Goal: Information Seeking & Learning: Learn about a topic

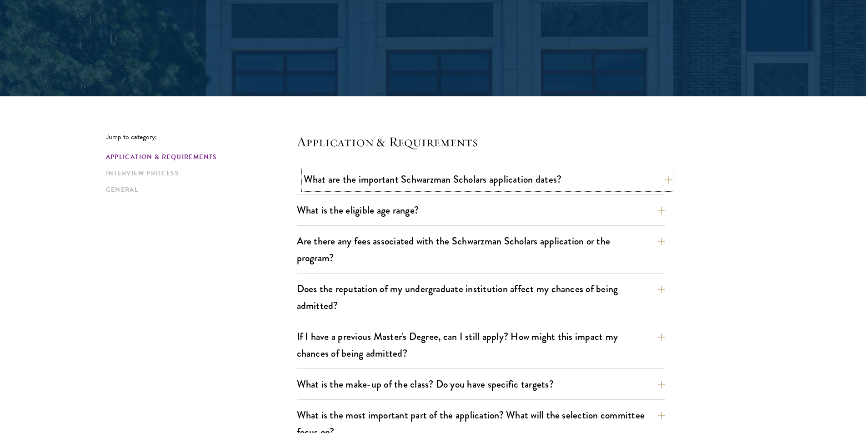
click at [636, 183] on button "What are the important Schwarzman Scholars application dates?" at bounding box center [488, 179] width 368 height 20
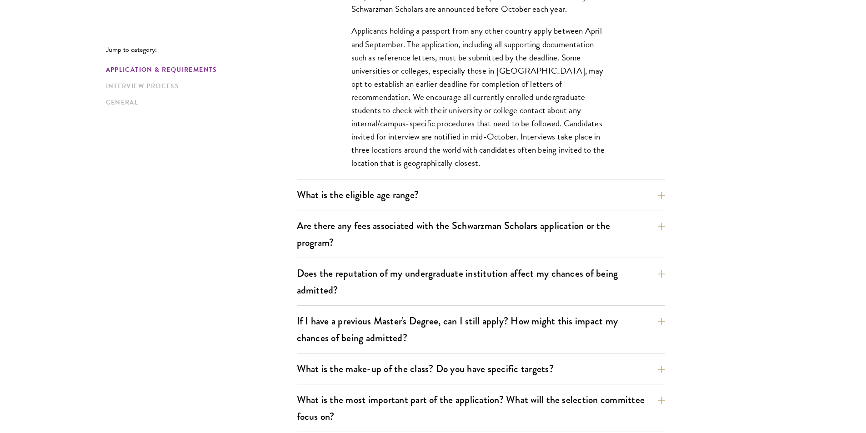
scroll to position [454, 0]
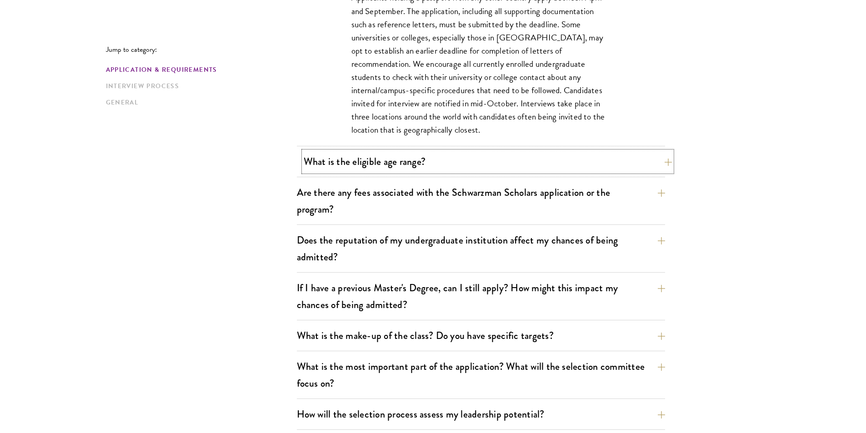
click at [591, 163] on button "What is the eligible age range?" at bounding box center [488, 161] width 368 height 20
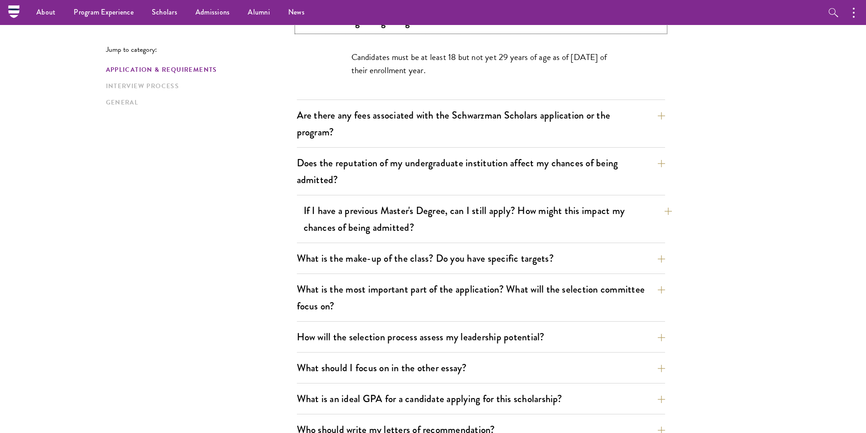
scroll to position [273, 0]
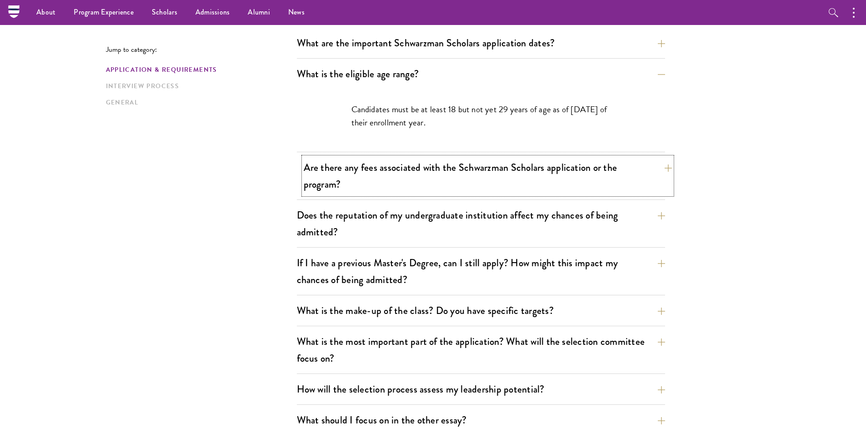
click at [648, 180] on button "Are there any fees associated with the Schwarzman Scholars application or the p…" at bounding box center [488, 175] width 368 height 37
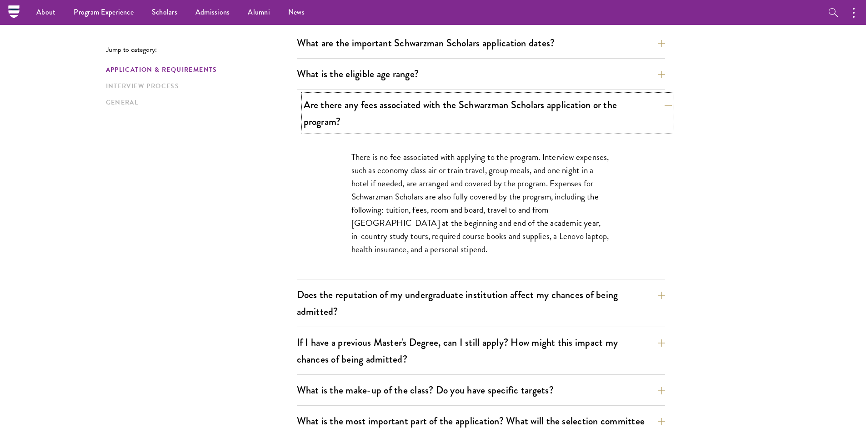
click at [643, 108] on button "Are there any fees associated with the Schwarzman Scholars application or the p…" at bounding box center [488, 113] width 368 height 37
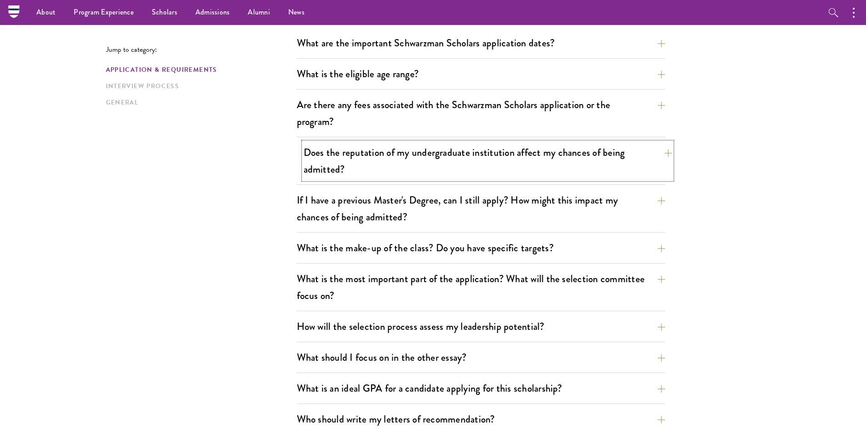
click at [630, 165] on button "Does the reputation of my undergraduate institution affect my chances of being …" at bounding box center [488, 160] width 368 height 37
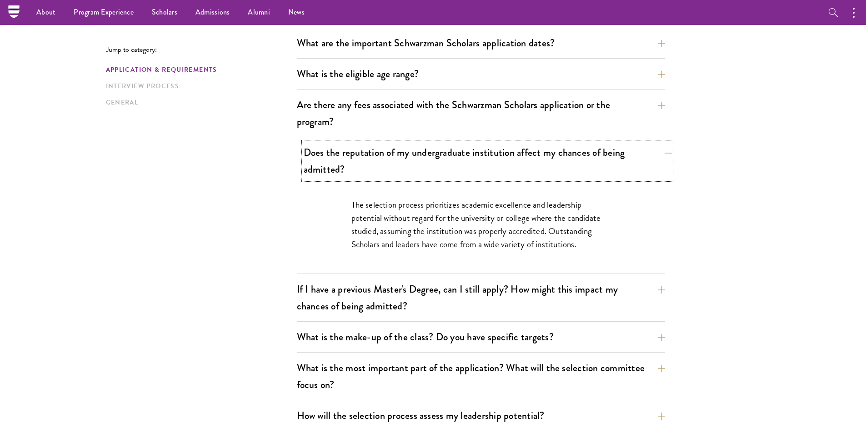
click at [664, 163] on button "Does the reputation of my undergraduate institution affect my chances of being …" at bounding box center [488, 160] width 368 height 37
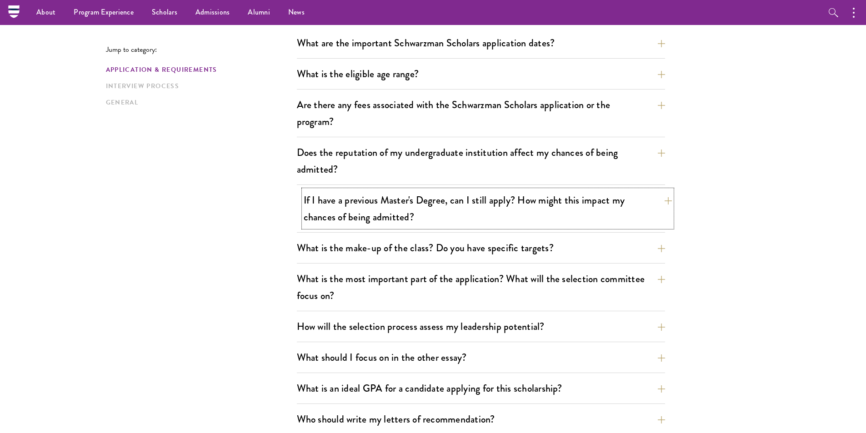
click at [629, 219] on button "If I have a previous Master's Degree, can I still apply? How might this impact …" at bounding box center [488, 208] width 368 height 37
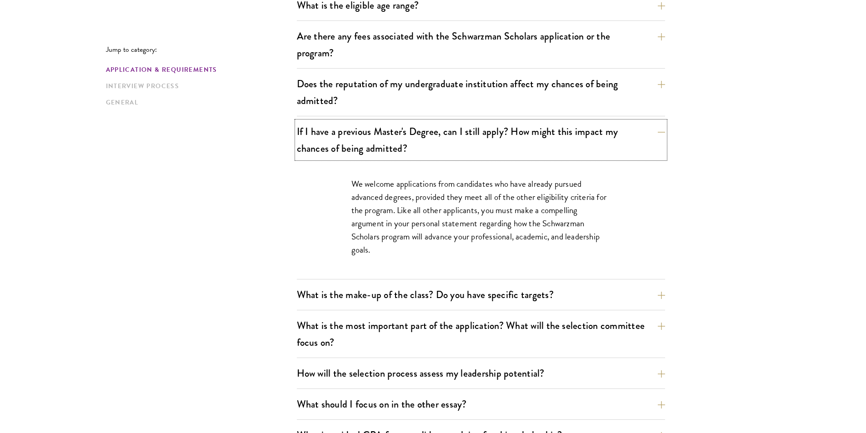
scroll to position [364, 0]
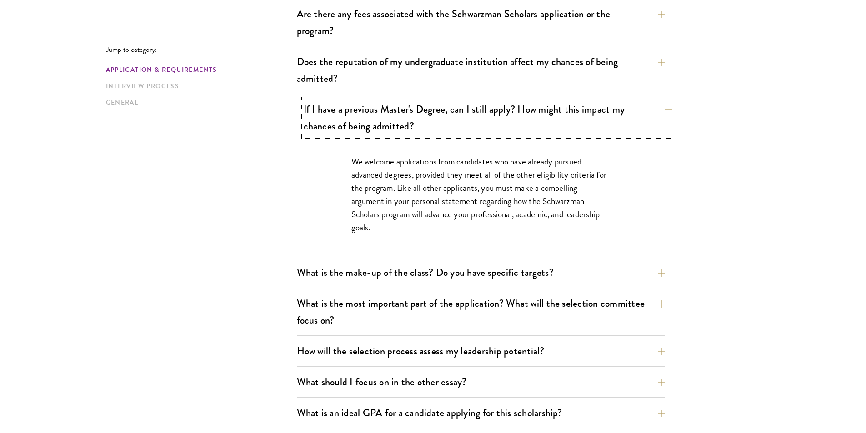
click at [637, 115] on button "If I have a previous Master's Degree, can I still apply? How might this impact …" at bounding box center [488, 117] width 368 height 37
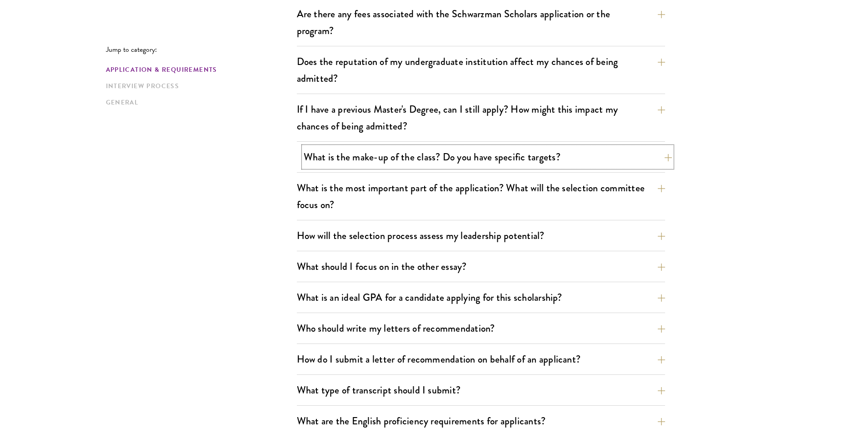
click at [594, 166] on button "What is the make-up of the class? Do you have specific targets?" at bounding box center [488, 157] width 368 height 20
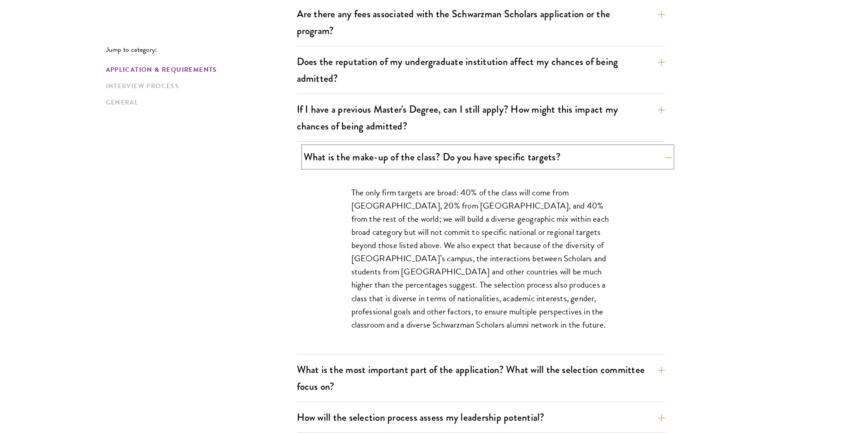
click at [594, 166] on button "What is the make-up of the class? Do you have specific targets?" at bounding box center [488, 157] width 368 height 20
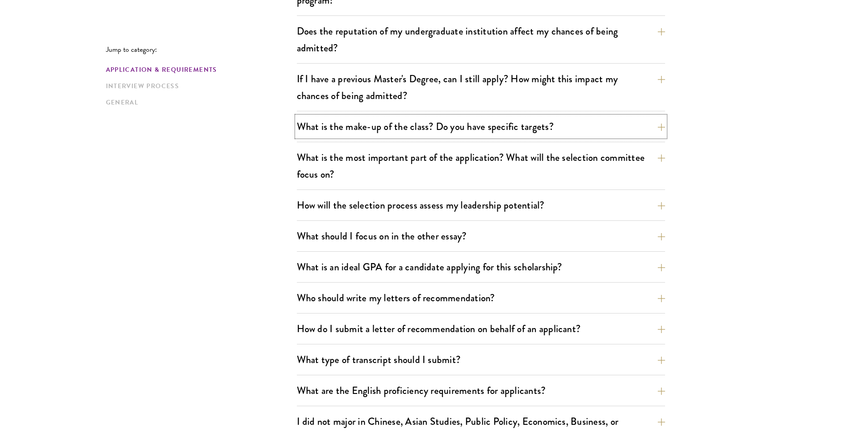
scroll to position [409, 0]
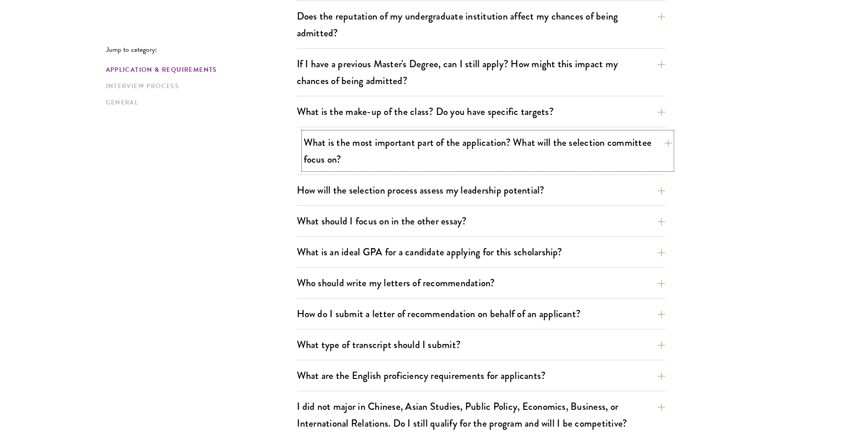
click at [660, 149] on button "What is the most important part of the application? What will the selection com…" at bounding box center [488, 150] width 368 height 37
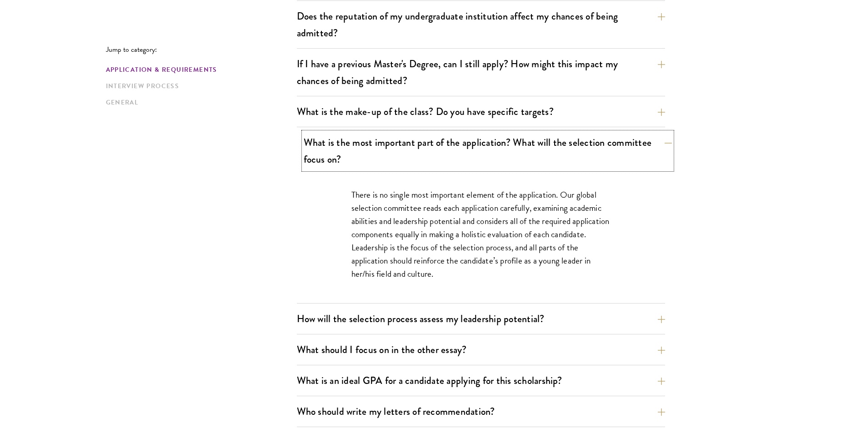
click at [643, 144] on button "What is the most important part of the application? What will the selection com…" at bounding box center [488, 150] width 368 height 37
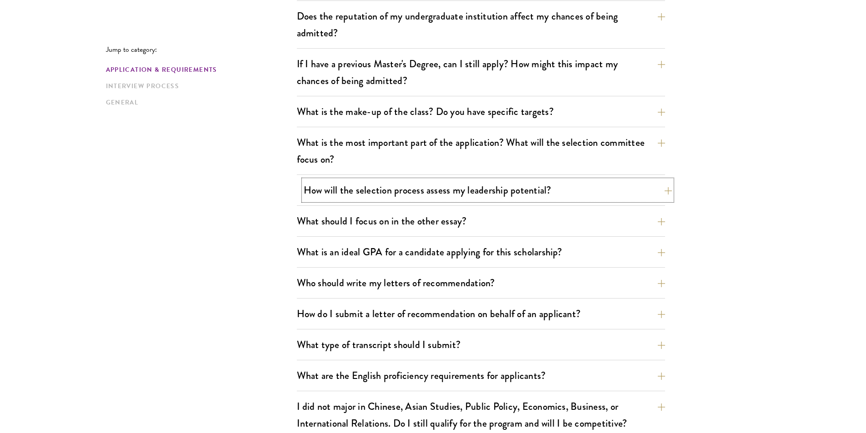
click at [645, 196] on button "How will the selection process assess my leadership potential?" at bounding box center [488, 190] width 368 height 20
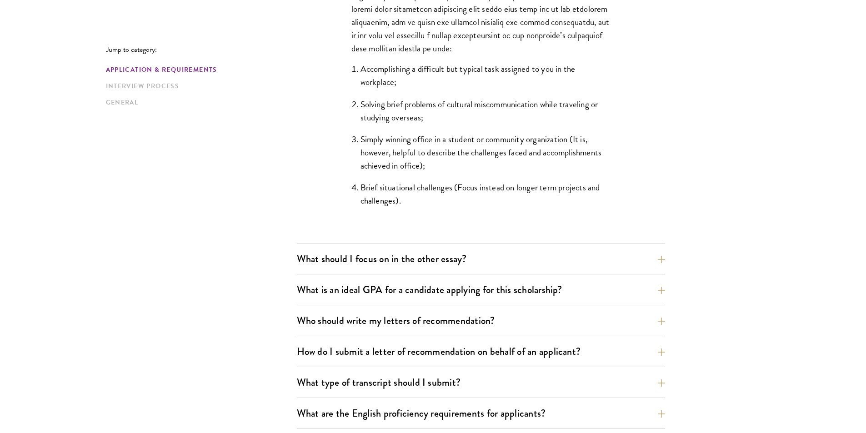
scroll to position [954, 0]
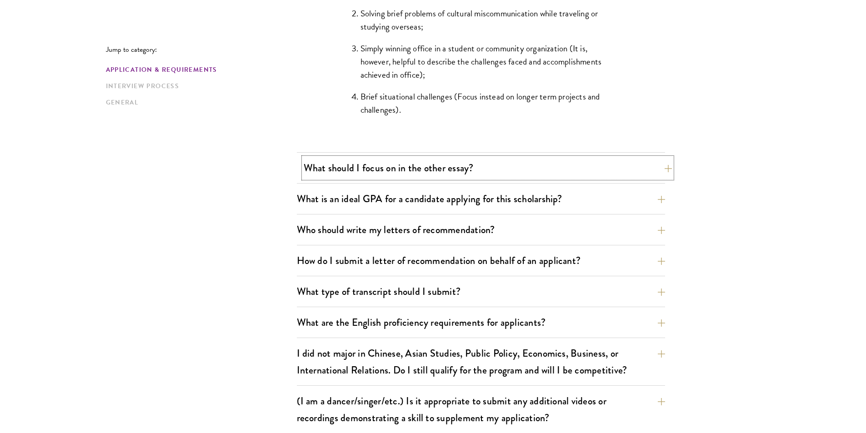
click at [553, 176] on button "What should I focus on in the other essay?" at bounding box center [488, 168] width 368 height 20
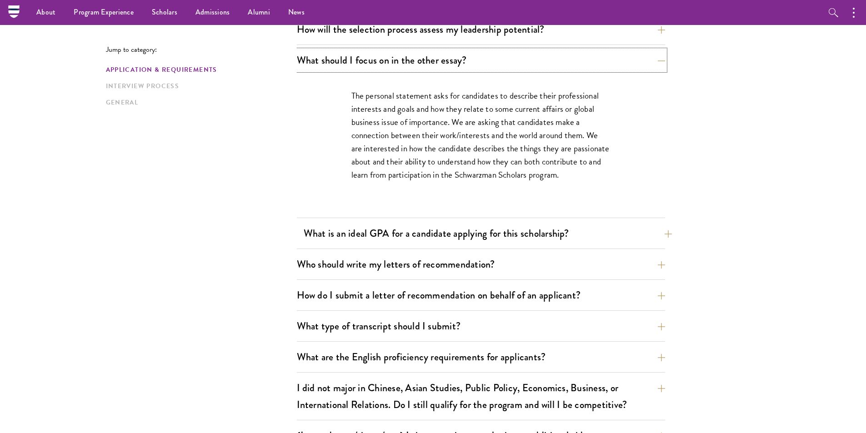
scroll to position [545, 0]
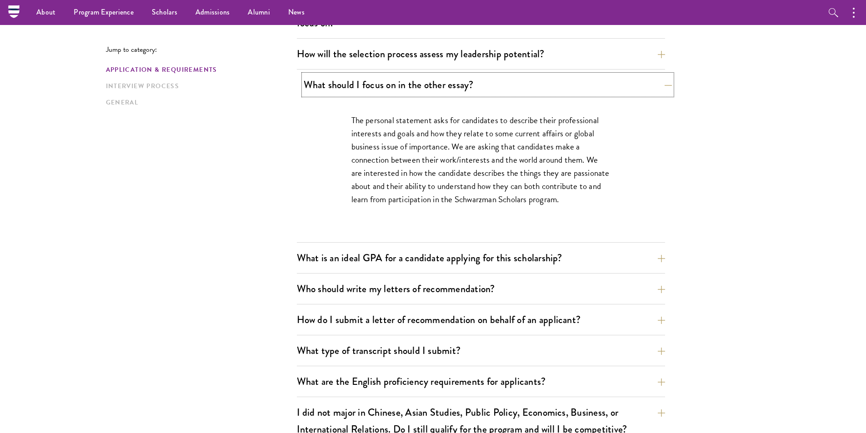
click at [577, 86] on button "What should I focus on in the other essay?" at bounding box center [488, 85] width 368 height 20
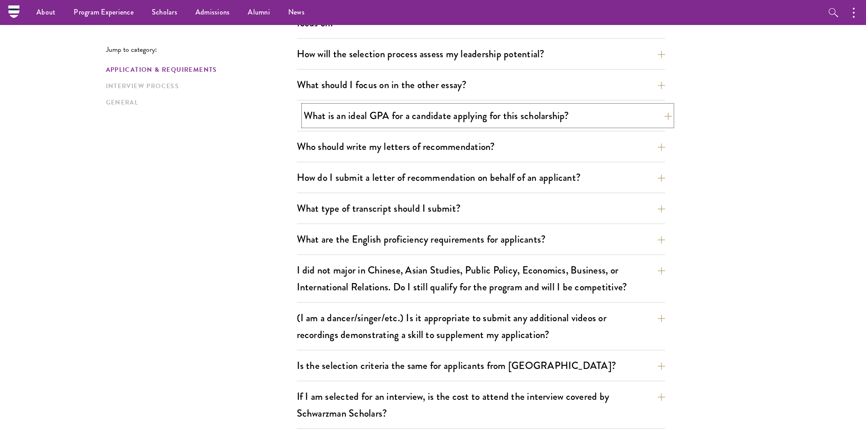
click at [481, 120] on button "What is an ideal GPA for a candidate applying for this scholarship?" at bounding box center [488, 115] width 368 height 20
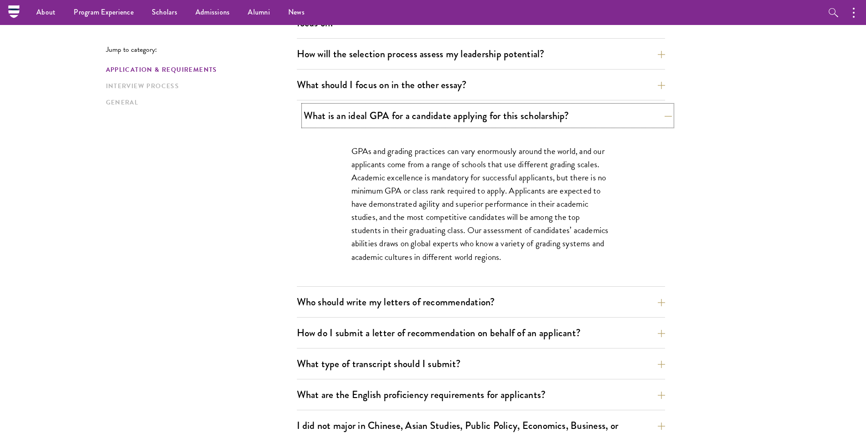
click at [488, 120] on button "What is an ideal GPA for a candidate applying for this scholarship?" at bounding box center [488, 115] width 368 height 20
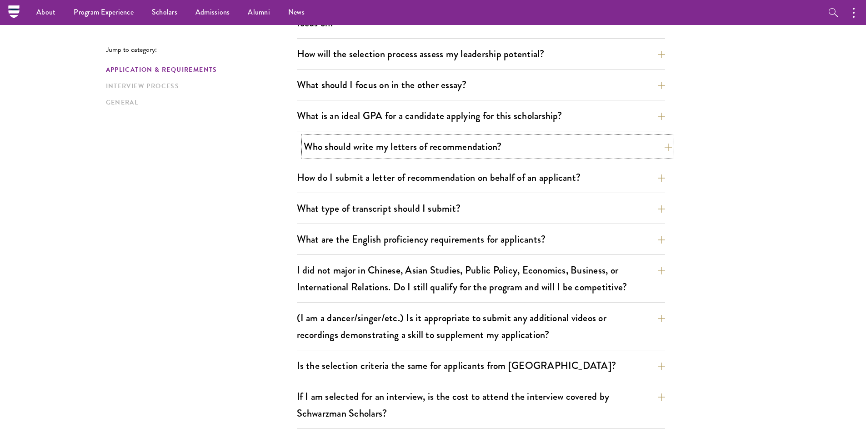
click at [423, 147] on button "Who should write my letters of recommendation?" at bounding box center [488, 146] width 368 height 20
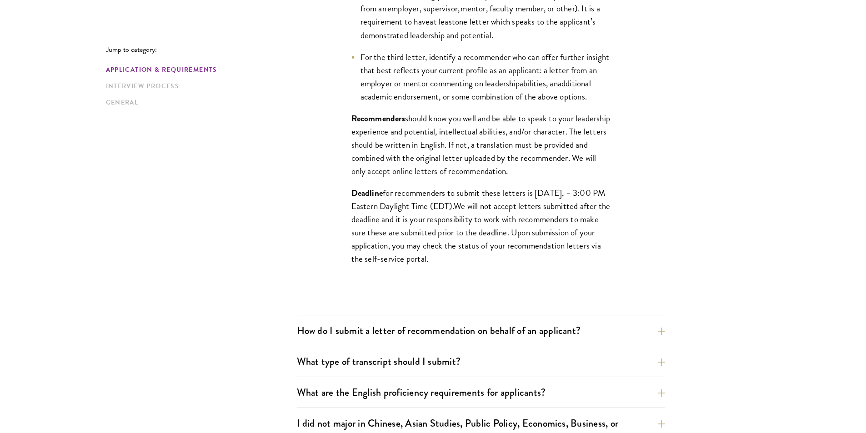
scroll to position [909, 0]
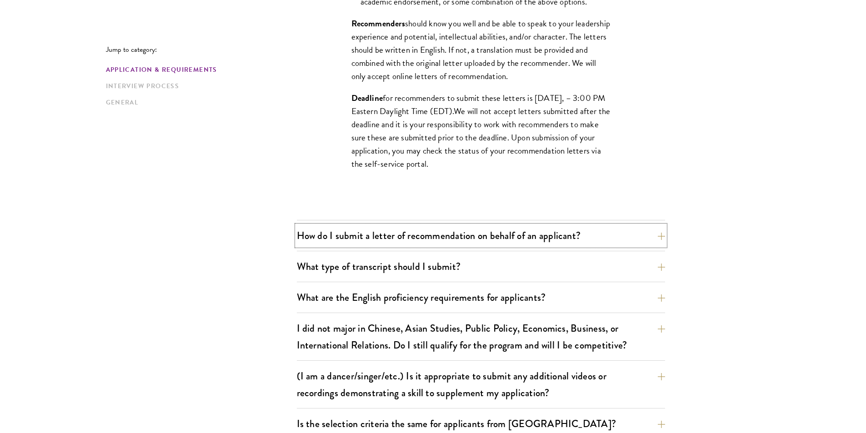
click at [644, 237] on button "How do I submit a letter of recommendation on behalf of an applicant?" at bounding box center [481, 235] width 368 height 20
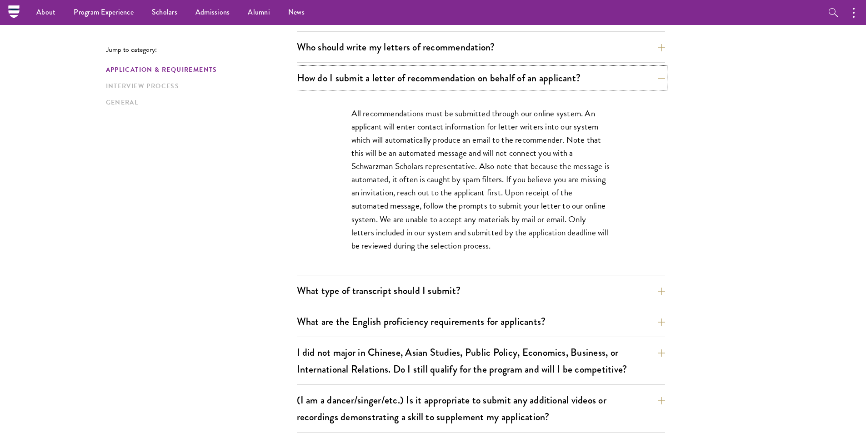
scroll to position [636, 0]
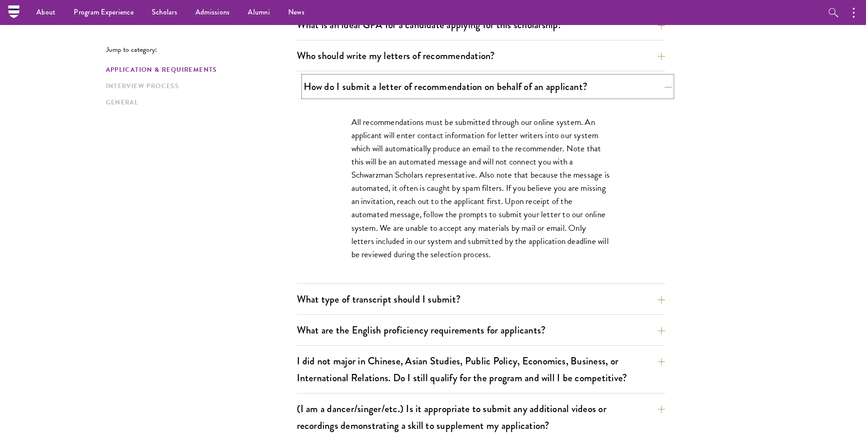
click at [648, 86] on button "How do I submit a letter of recommendation on behalf of an applicant?" at bounding box center [488, 86] width 368 height 20
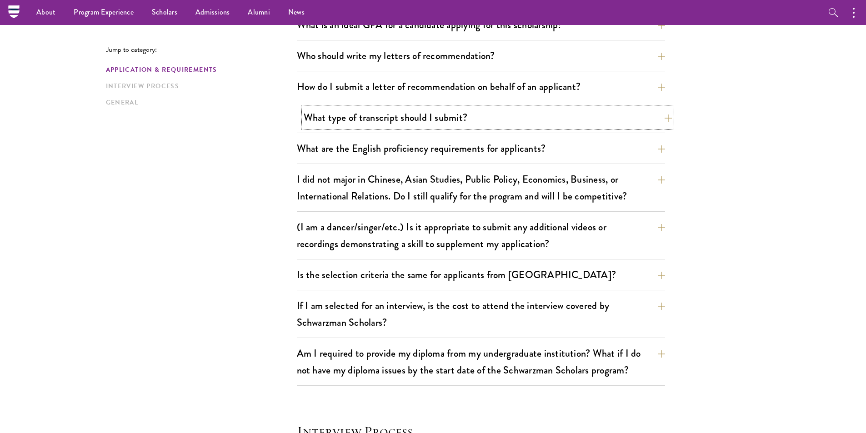
click at [554, 114] on button "What type of transcript should I submit?" at bounding box center [488, 117] width 368 height 20
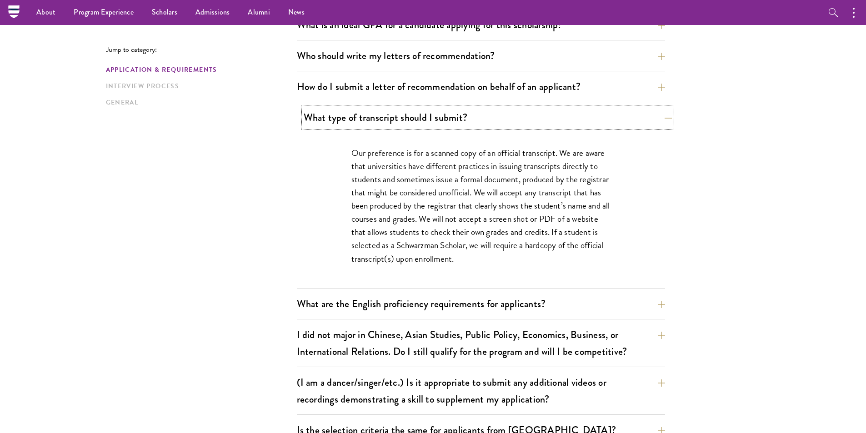
click at [654, 123] on button "What type of transcript should I submit?" at bounding box center [488, 117] width 368 height 20
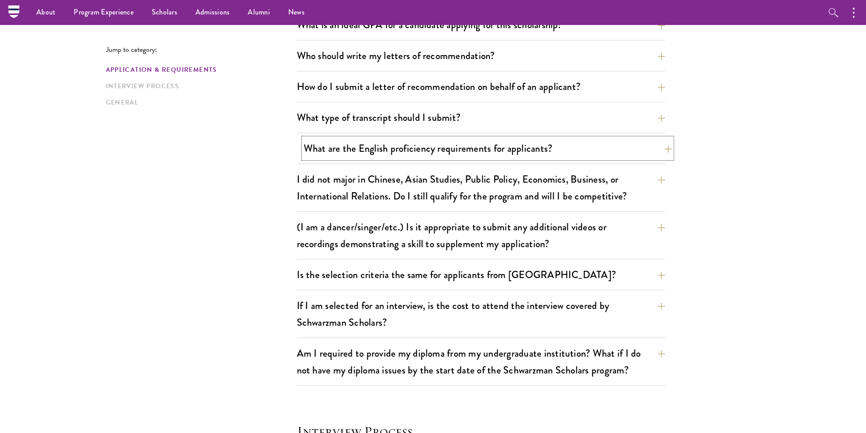
click at [602, 144] on button "What are the English proficiency requirements for applicants?" at bounding box center [488, 148] width 368 height 20
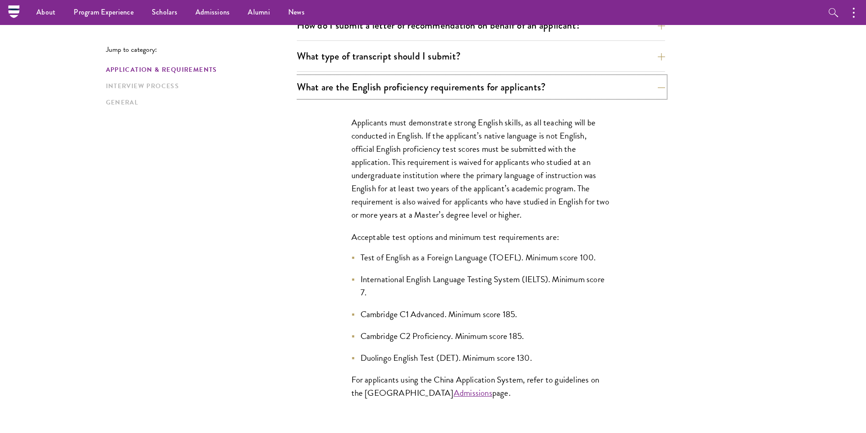
scroll to position [682, 0]
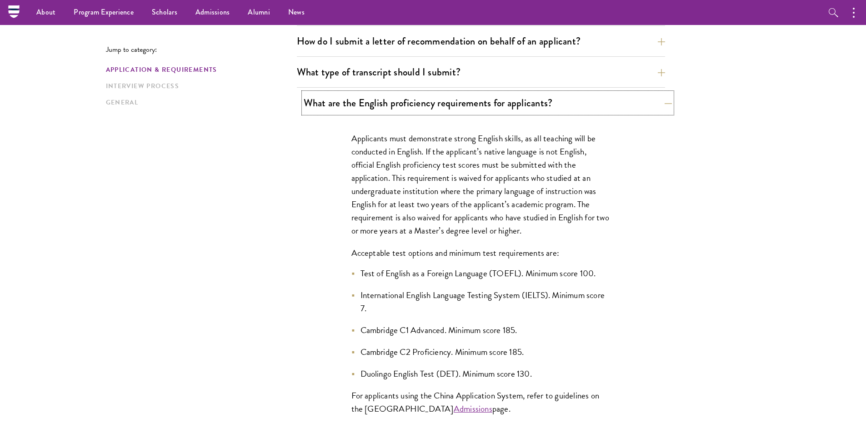
click at [613, 102] on button "What are the English proficiency requirements for applicants?" at bounding box center [488, 103] width 368 height 20
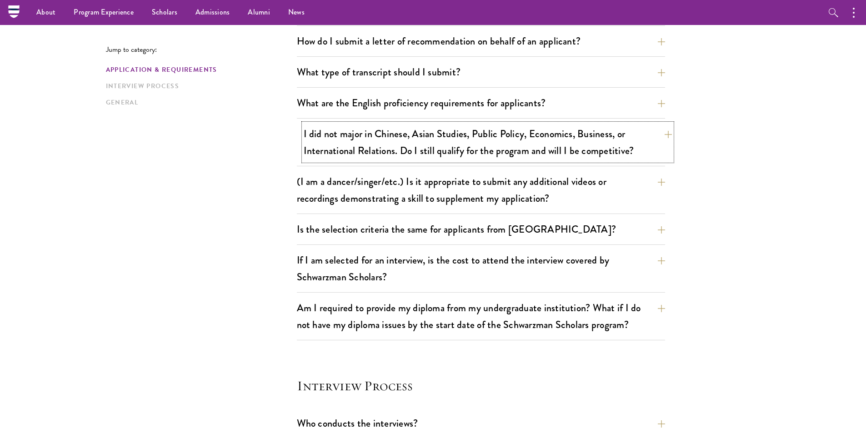
click at [600, 151] on button "I did not major in Chinese, Asian Studies, Public Policy, Economics, Business, …" at bounding box center [488, 142] width 368 height 37
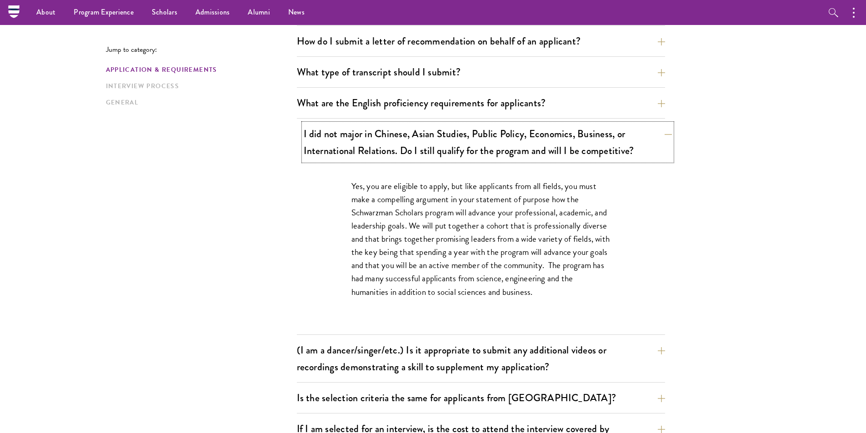
click at [600, 151] on button "I did not major in Chinese, Asian Studies, Public Policy, Economics, Business, …" at bounding box center [488, 142] width 368 height 37
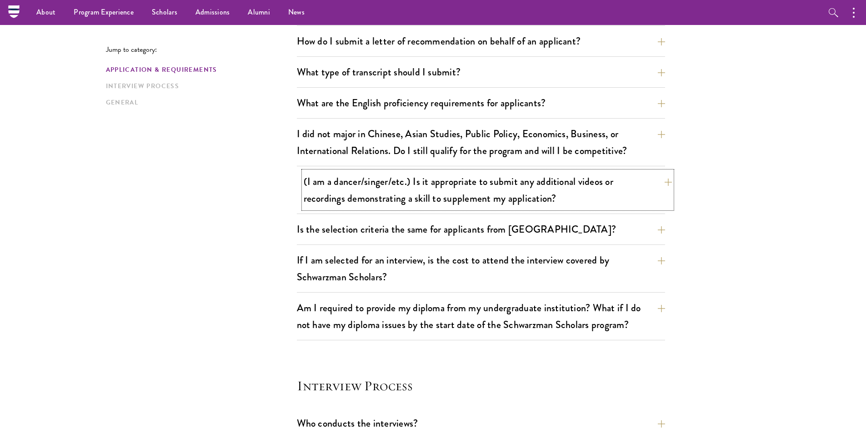
click at [549, 197] on button "(I am a dancer/singer/etc.) Is it appropriate to submit any additional videos o…" at bounding box center [488, 189] width 368 height 37
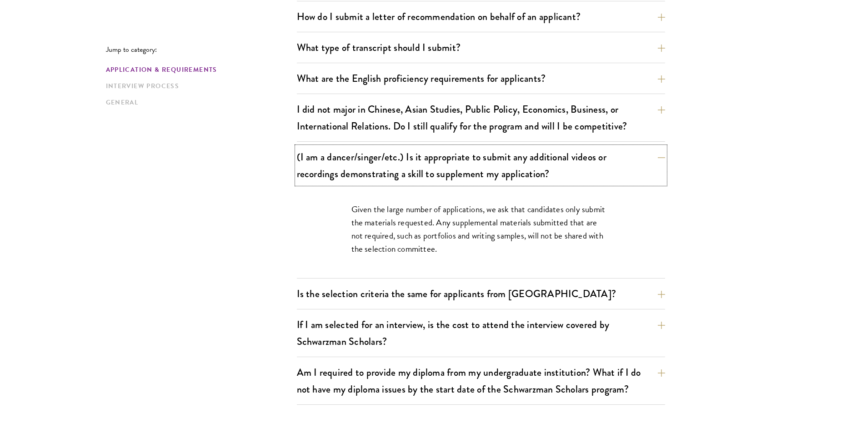
scroll to position [727, 0]
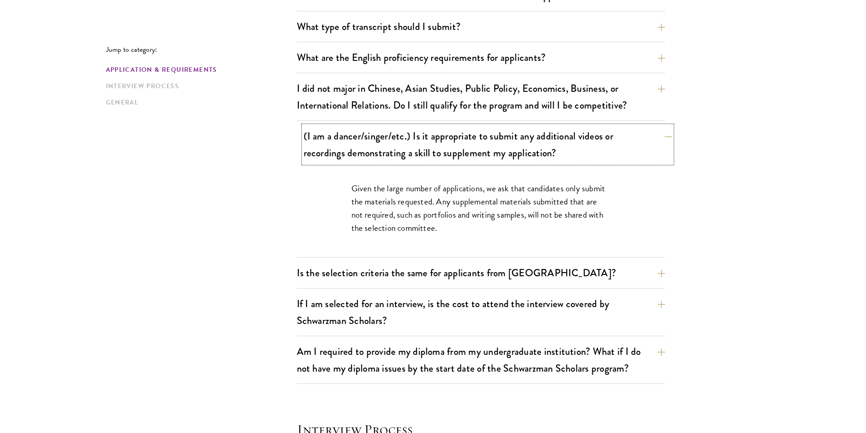
click at [543, 146] on button "(I am a dancer/singer/etc.) Is it appropriate to submit any additional videos o…" at bounding box center [488, 144] width 368 height 37
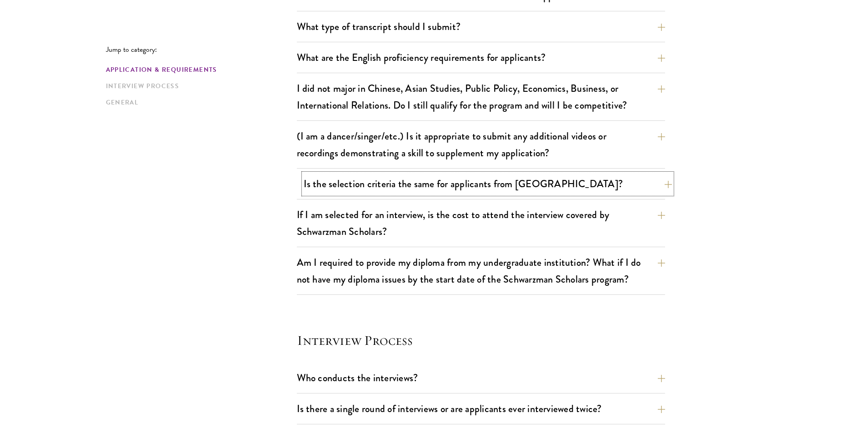
click at [583, 185] on button "Is the selection criteria the same for applicants from [GEOGRAPHIC_DATA]?" at bounding box center [488, 184] width 368 height 20
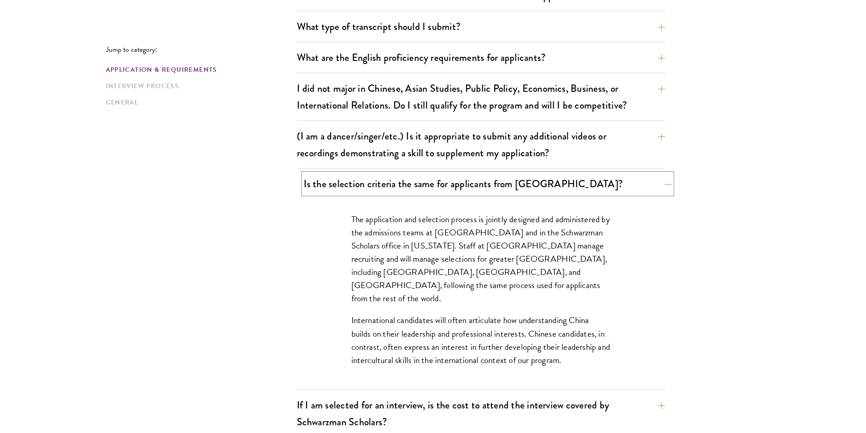
click at [583, 185] on button "Is the selection criteria the same for applicants from [GEOGRAPHIC_DATA]?" at bounding box center [488, 184] width 368 height 20
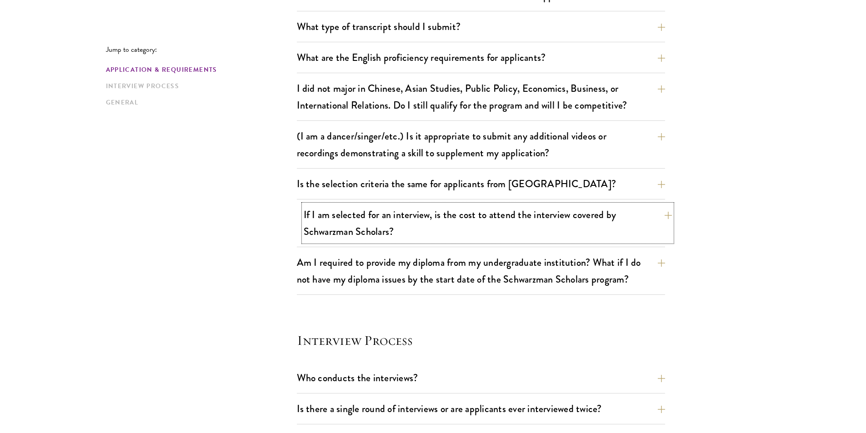
click at [598, 213] on button "If I am selected for an interview, is the cost to attend the interview covered …" at bounding box center [488, 223] width 368 height 37
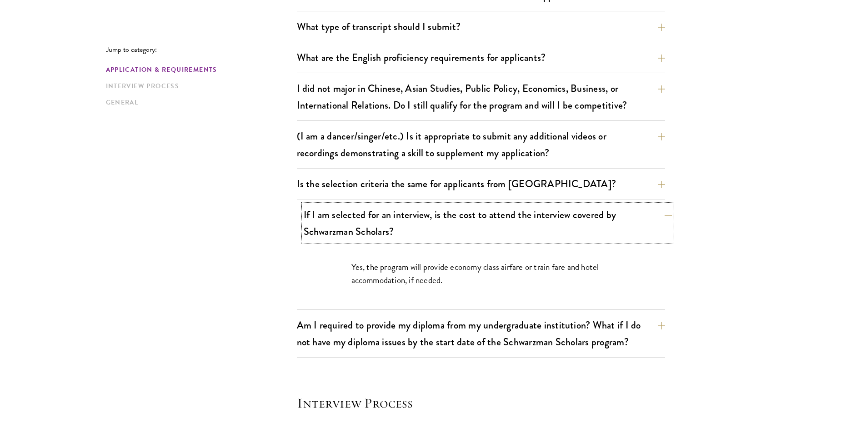
click at [615, 220] on button "If I am selected for an interview, is the cost to attend the interview covered …" at bounding box center [488, 223] width 368 height 37
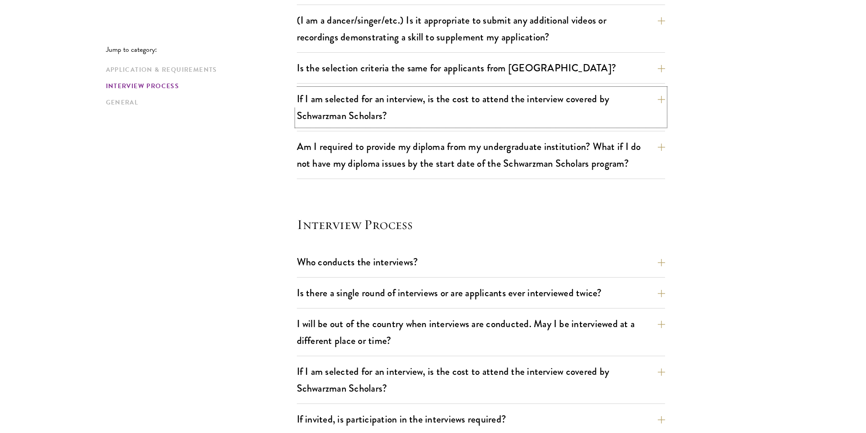
scroll to position [909, 0]
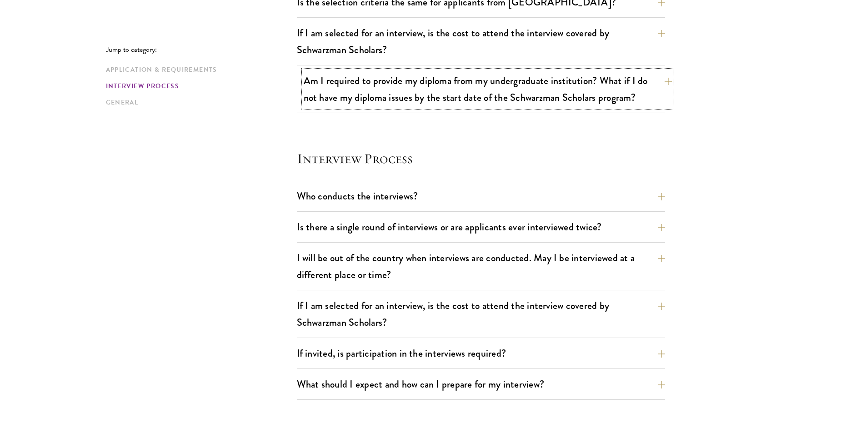
click at [631, 96] on button "Am I required to provide my diploma from my undergraduate institution? What if …" at bounding box center [488, 88] width 368 height 37
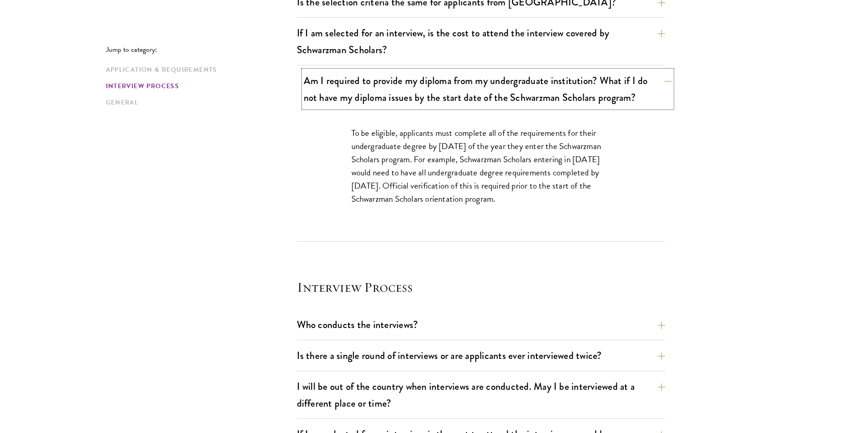
click at [631, 96] on button "Am I required to provide my diploma from my undergraduate institution? What if …" at bounding box center [488, 88] width 368 height 37
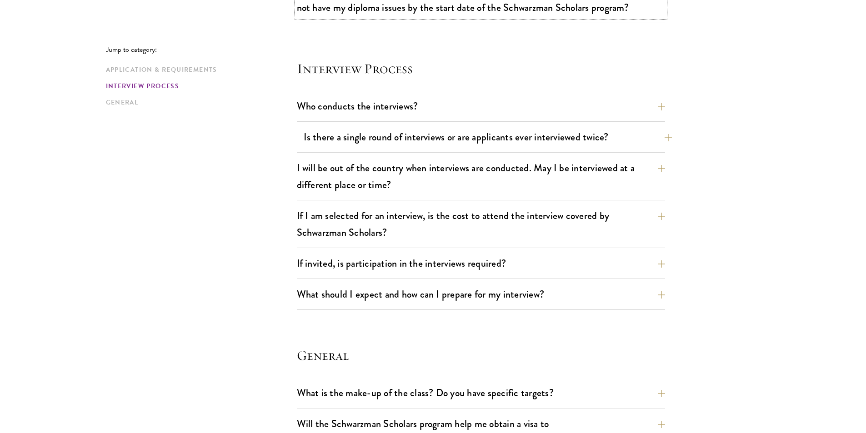
scroll to position [1000, 0]
click at [476, 110] on button "Who conducts the interviews?" at bounding box center [488, 105] width 368 height 20
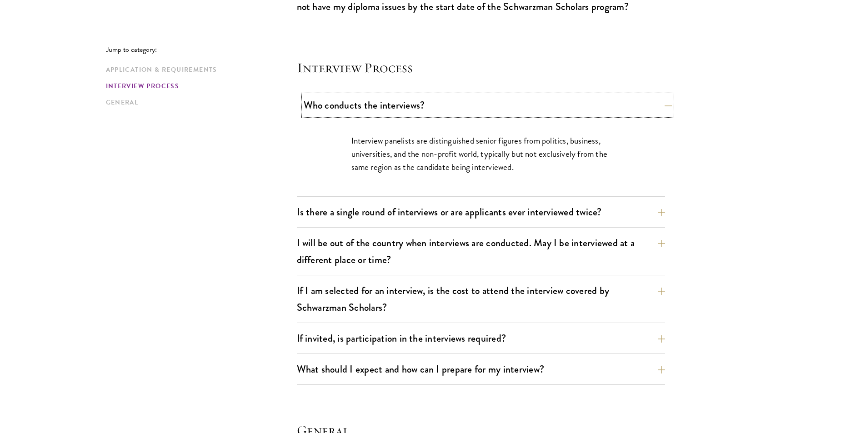
click at [654, 109] on button "Who conducts the interviews?" at bounding box center [488, 105] width 368 height 20
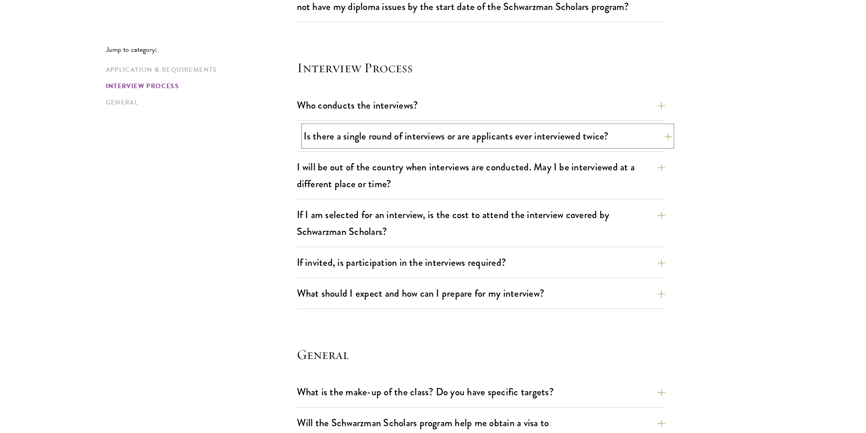
click at [618, 141] on button "Is there a single round of interviews or are applicants ever interviewed twice?" at bounding box center [488, 136] width 368 height 20
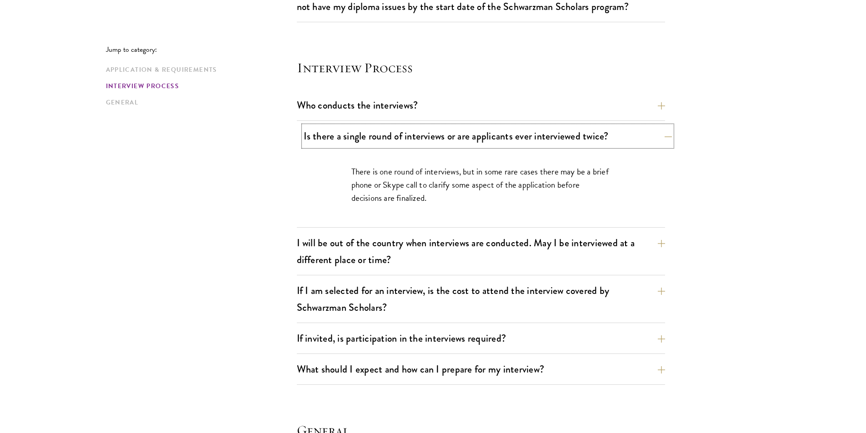
click at [622, 139] on button "Is there a single round of interviews or are applicants ever interviewed twice?" at bounding box center [488, 136] width 368 height 20
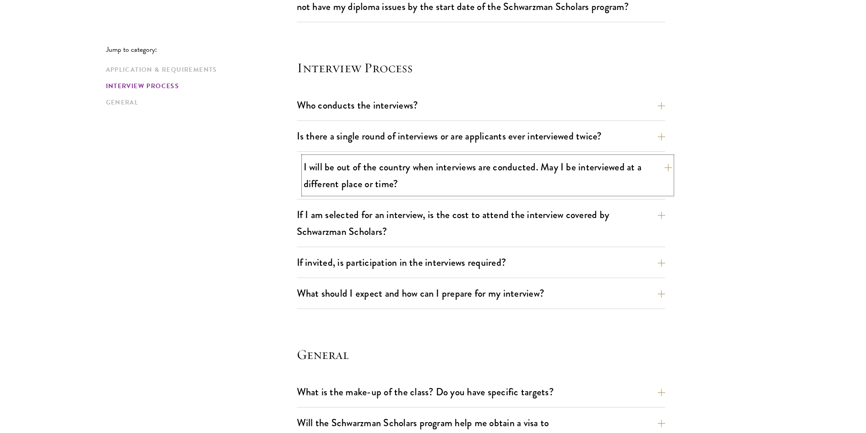
click at [628, 173] on button "I will be out of the country when interviews are conducted. May I be interviewe…" at bounding box center [488, 175] width 368 height 37
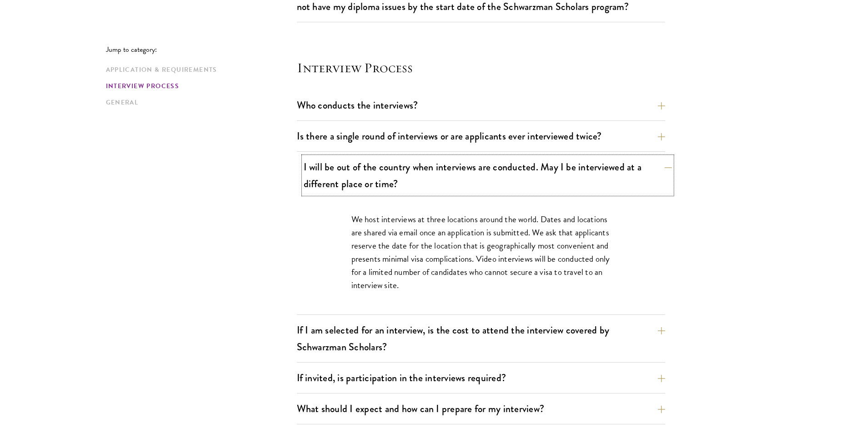
click at [628, 173] on button "I will be out of the country when interviews are conducted. May I be interviewe…" at bounding box center [488, 175] width 368 height 37
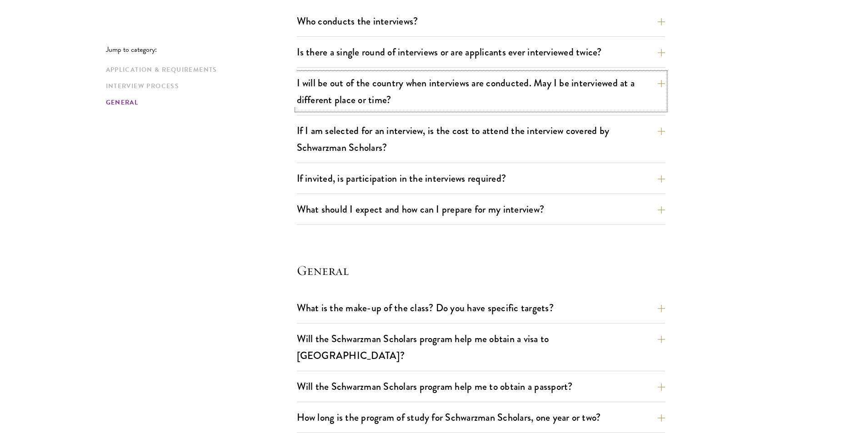
scroll to position [1136, 0]
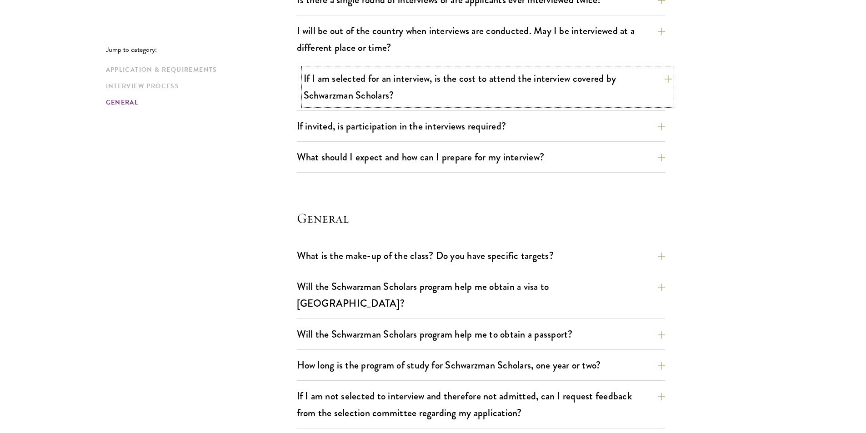
click at [644, 89] on button "If I am selected for an interview, is the cost to attend the interview covered …" at bounding box center [488, 86] width 368 height 37
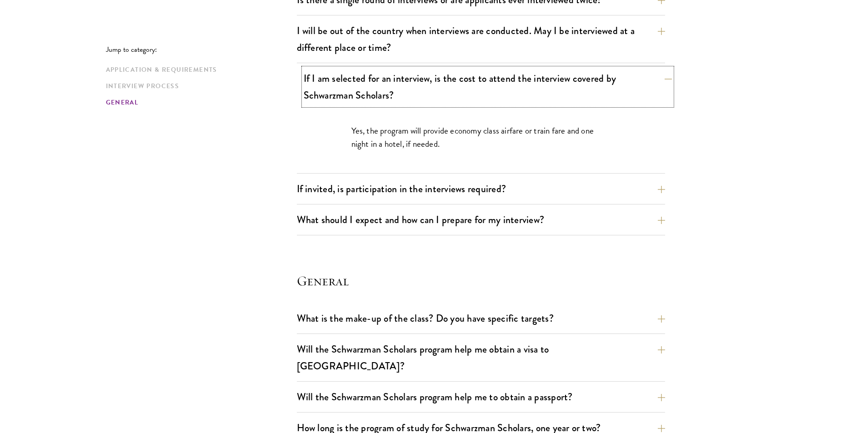
click at [644, 89] on button "If I am selected for an interview, is the cost to attend the interview covered …" at bounding box center [488, 86] width 368 height 37
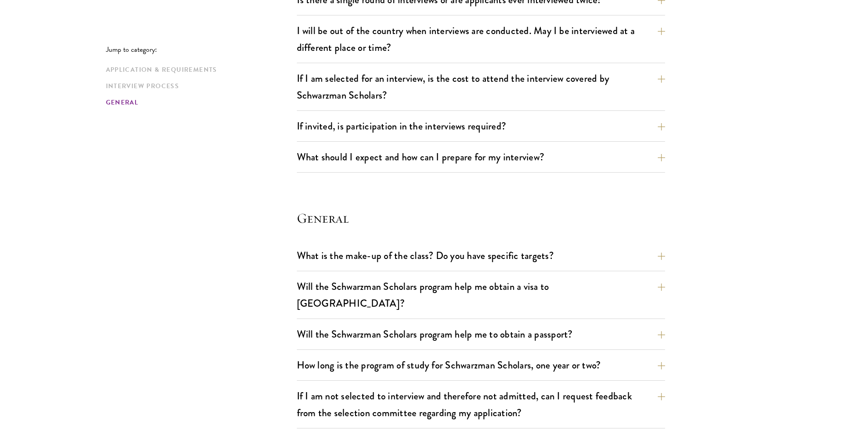
click at [662, 115] on div "Who conducts the interviews? Interview panelists are distinguished senior figur…" at bounding box center [481, 66] width 368 height 214
click at [662, 120] on button "If invited, is participation in the interviews required?" at bounding box center [488, 126] width 368 height 20
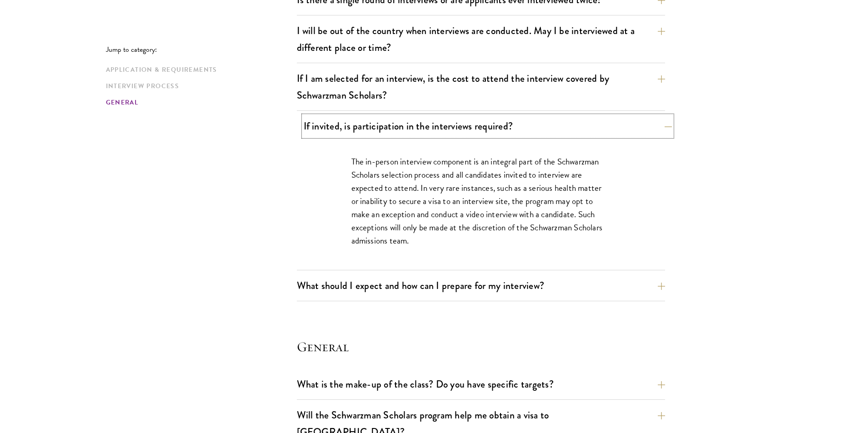
click at [571, 130] on button "If invited, is participation in the interviews required?" at bounding box center [488, 126] width 368 height 20
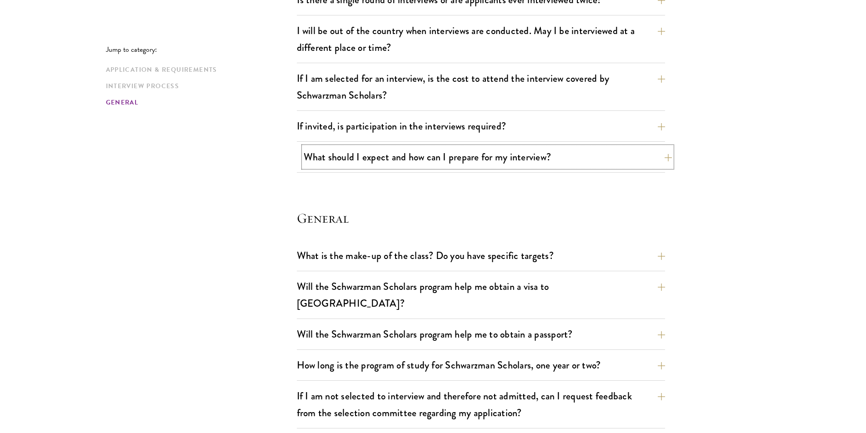
click at [540, 159] on button "What should I expect and how can I prepare for my interview?" at bounding box center [488, 157] width 368 height 20
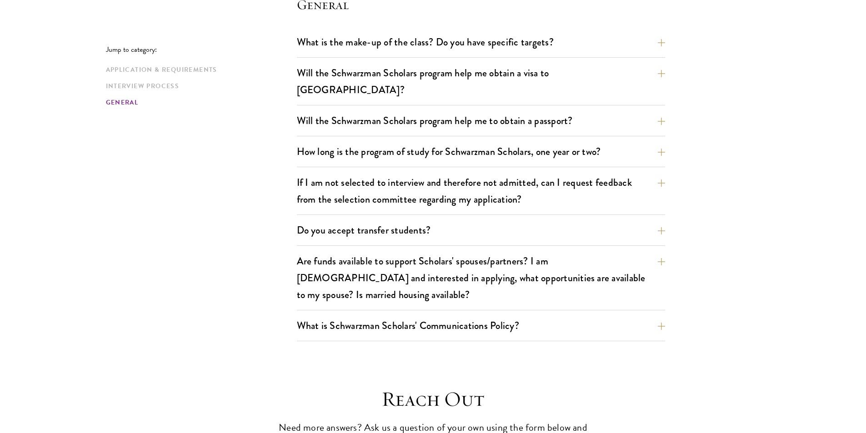
scroll to position [1954, 0]
